Goal: Task Accomplishment & Management: Use online tool/utility

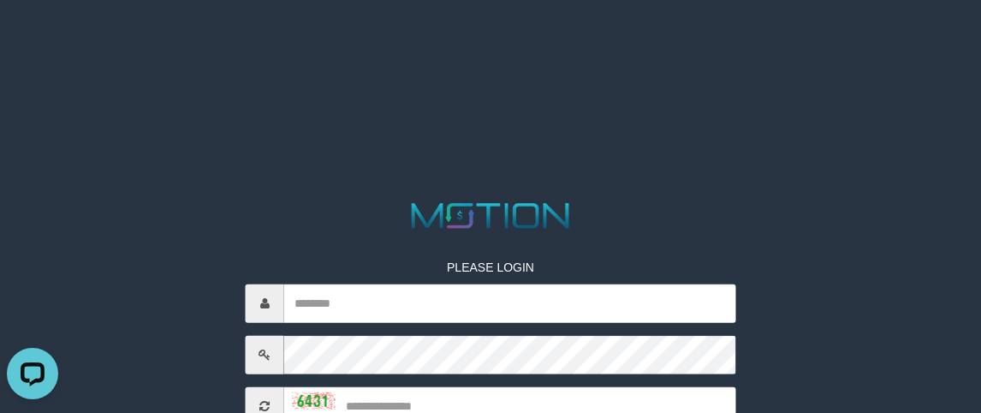
drag, startPoint x: 259, startPoint y: 229, endPoint x: 259, endPoint y: 217, distance: 12.0
click at [259, 228] on div at bounding box center [491, 216] width 491 height 34
click at [193, 43] on html "PLEASE LOGIN Whoops! We has encountered some problem. Your account is inactive,…" at bounding box center [490, 21] width 981 height 43
click at [390, 235] on p at bounding box center [491, 240] width 491 height 17
